Goal: Task Accomplishment & Management: Complete application form

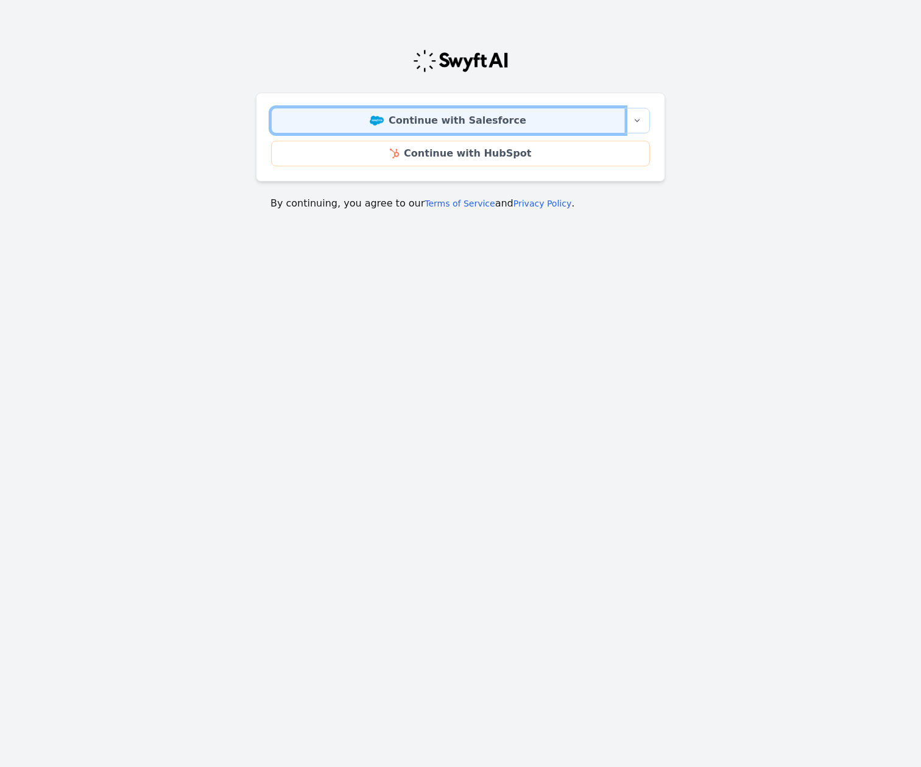
click at [450, 112] on link "Continue with Salesforce" at bounding box center [448, 121] width 354 height 26
click at [498, 129] on link "Continue with Salesforce" at bounding box center [448, 121] width 354 height 26
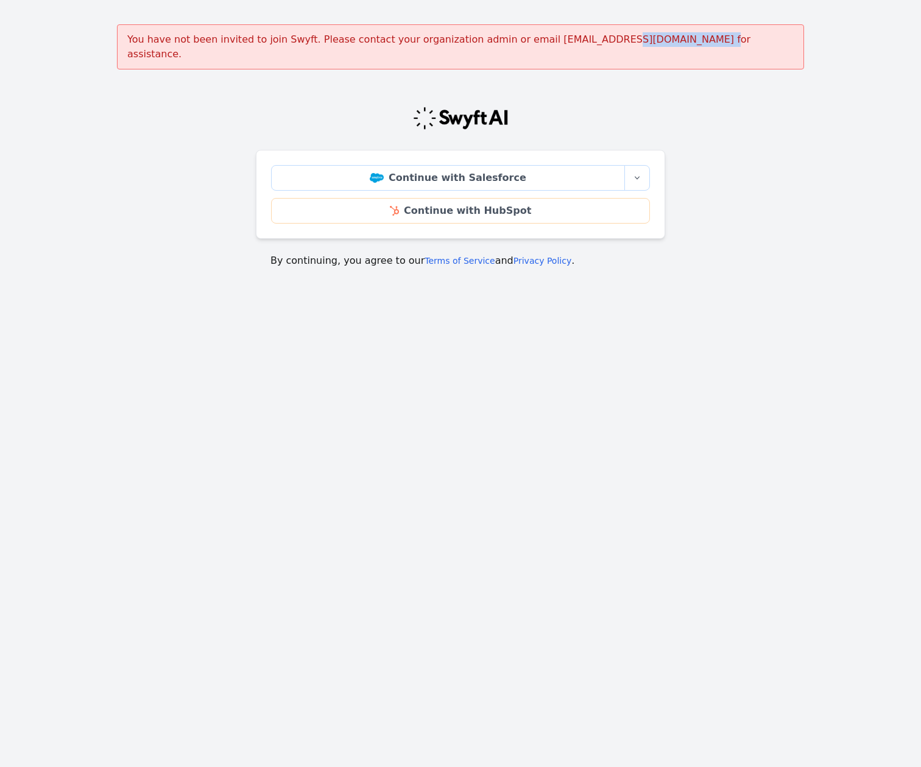
drag, startPoint x: 517, startPoint y: 42, endPoint x: 598, endPoint y: 40, distance: 81.1
click at [600, 40] on div "You have not been invited to join Swyft. Please contact your organization admin…" at bounding box center [460, 46] width 687 height 45
click at [553, 41] on div "You have not been invited to join Swyft. Please contact your organization admin…" at bounding box center [460, 46] width 687 height 45
drag, startPoint x: 547, startPoint y: 40, endPoint x: 578, endPoint y: 40, distance: 30.5
click at [578, 40] on div "You have not been invited to join Swyft. Please contact your organization admin…" at bounding box center [460, 46] width 687 height 45
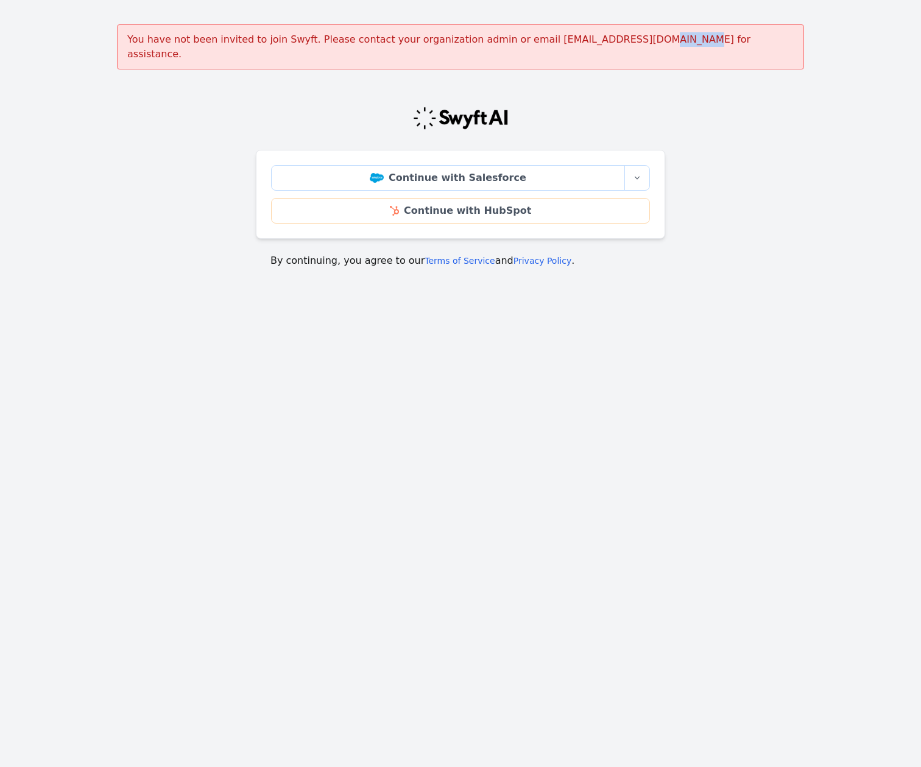
copy div "swyftai"
